Goal: Task Accomplishment & Management: Manage account settings

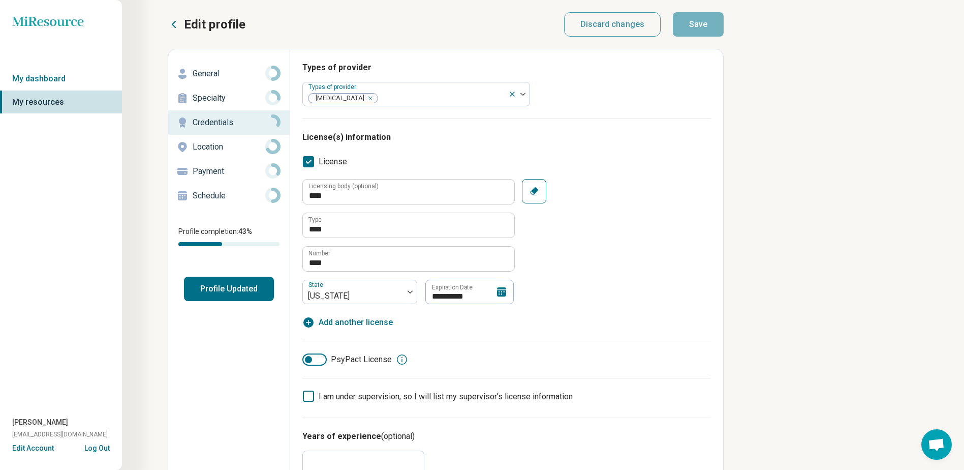
click at [502, 294] on icon at bounding box center [501, 292] width 12 height 12
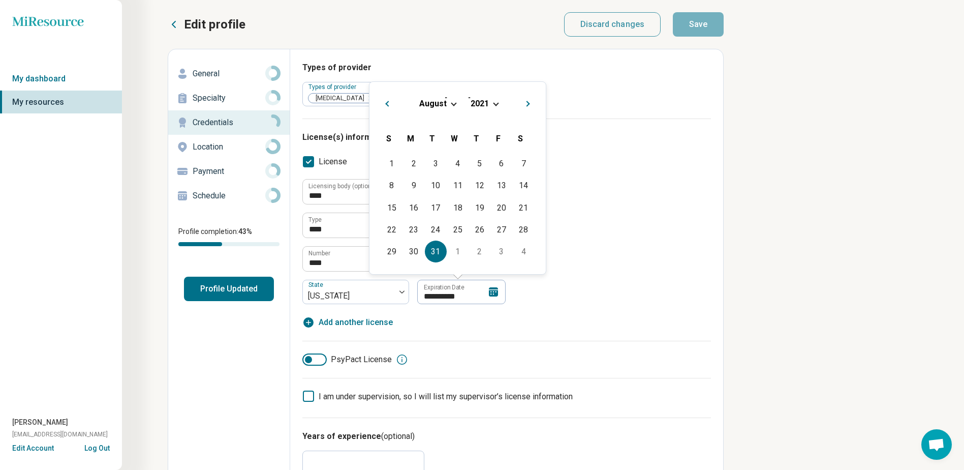
click at [495, 103] on span "Choose Date" at bounding box center [496, 103] width 6 height 6
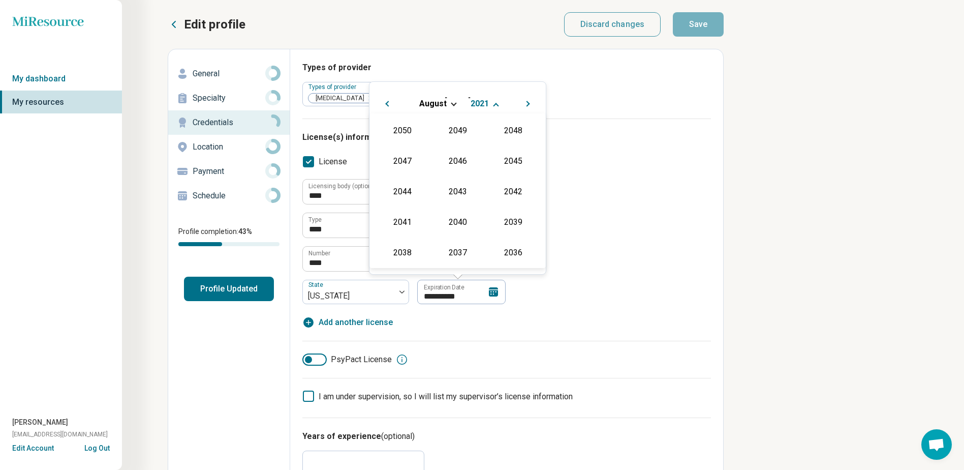
scroll to position [214, 0]
drag, startPoint x: 506, startPoint y: 126, endPoint x: 509, endPoint y: 136, distance: 11.1
click at [507, 126] on div "2027" at bounding box center [512, 129] width 49 height 18
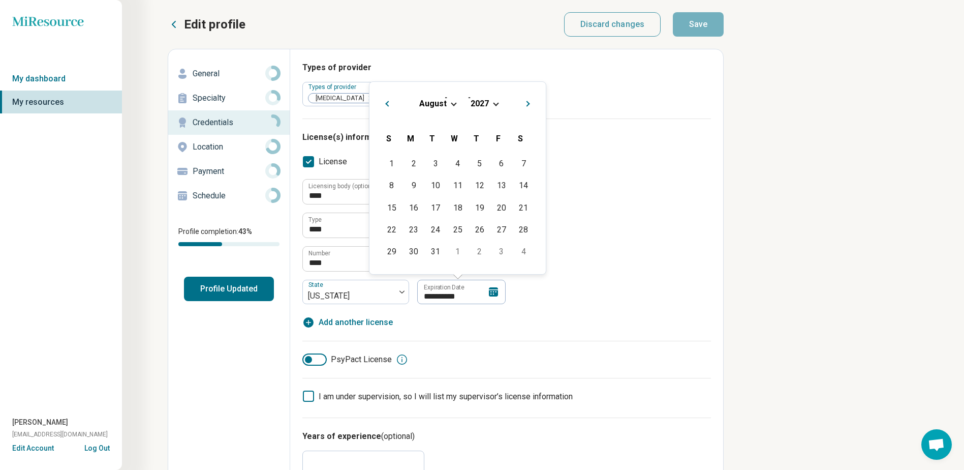
click at [612, 235] on div "**********" at bounding box center [506, 241] width 409 height 125
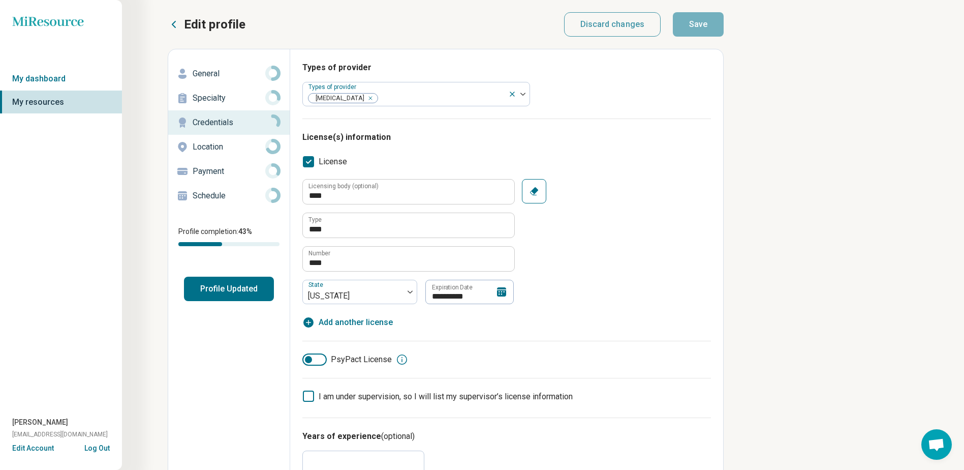
click at [503, 293] on icon at bounding box center [501, 291] width 9 height 9
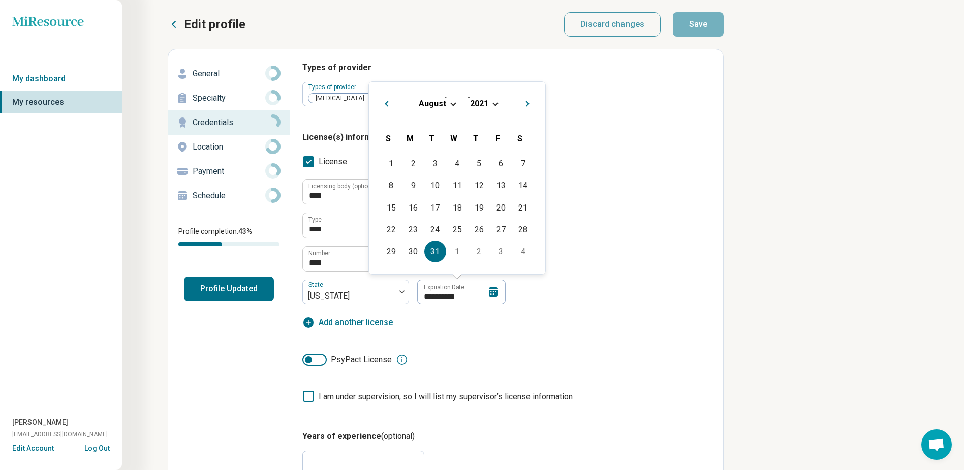
click at [503, 293] on input "**********" at bounding box center [461, 292] width 88 height 24
click at [487, 99] on span "2021" at bounding box center [480, 104] width 18 height 10
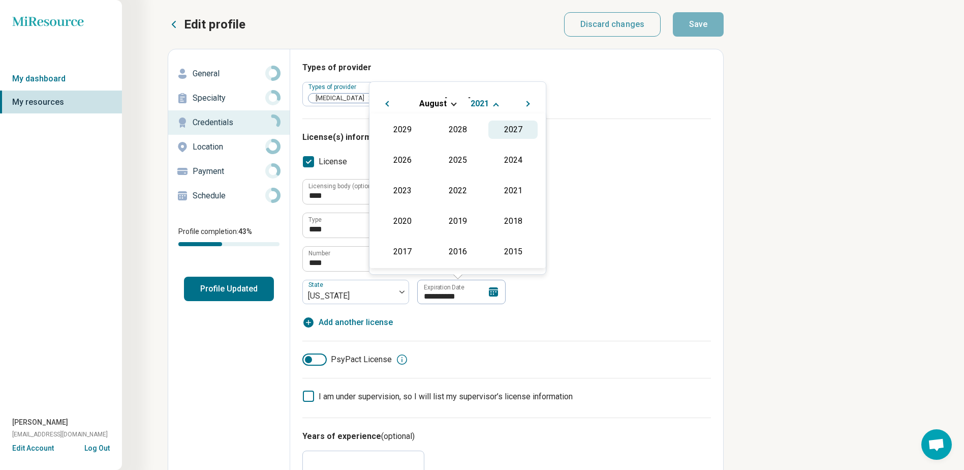
click at [501, 126] on div "2027" at bounding box center [512, 129] width 49 height 18
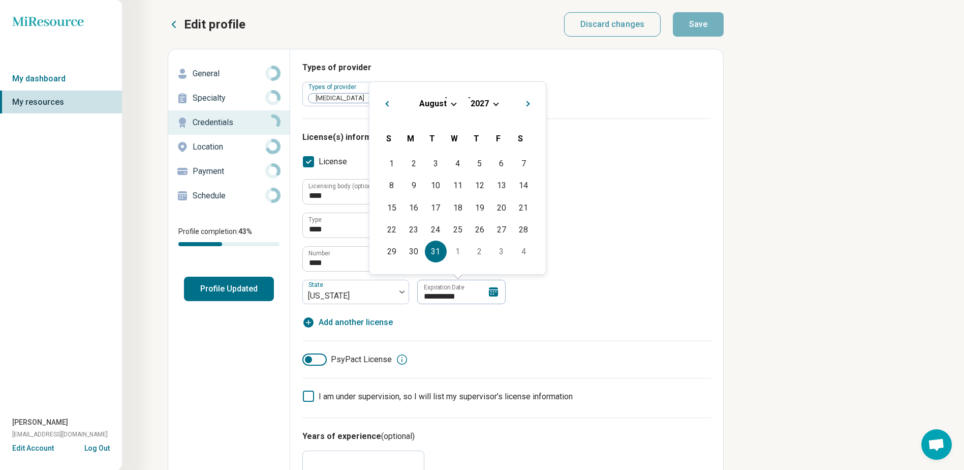
click at [439, 251] on div "31" at bounding box center [436, 251] width 22 height 22
type textarea "*"
type input "**********"
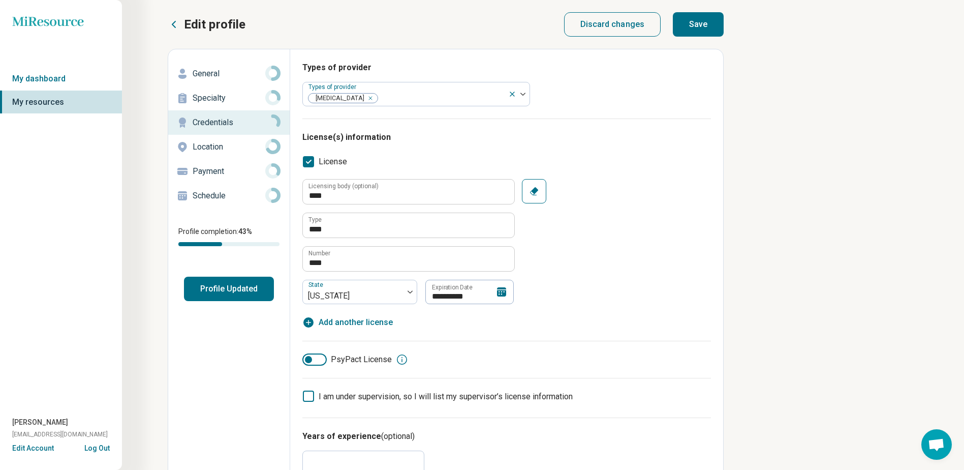
click at [698, 25] on button "Save" at bounding box center [698, 24] width 51 height 24
type textarea "*"
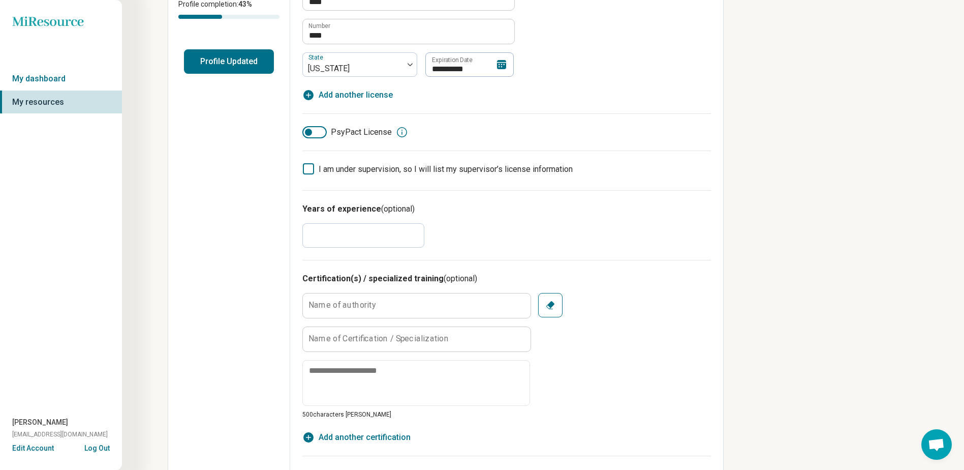
scroll to position [254, 0]
